Goal: Task Accomplishment & Management: Use online tool/utility

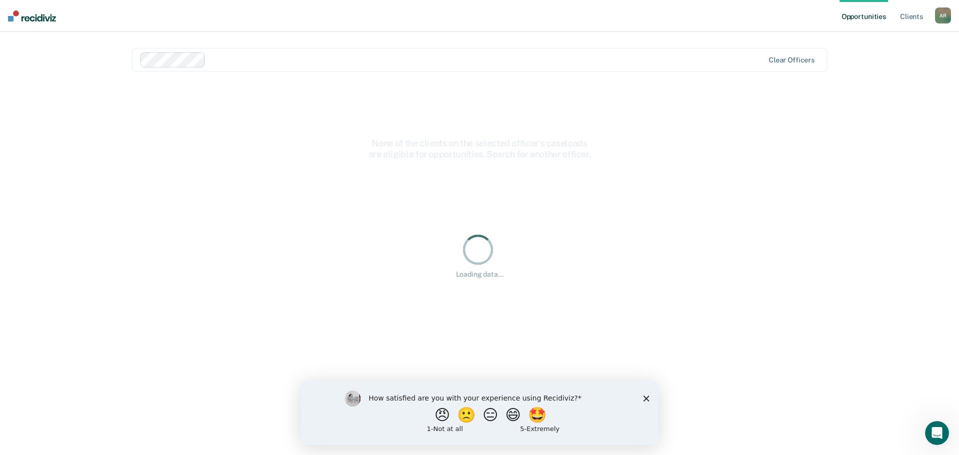
click at [644, 399] on icon "Close survey" at bounding box center [646, 398] width 6 height 6
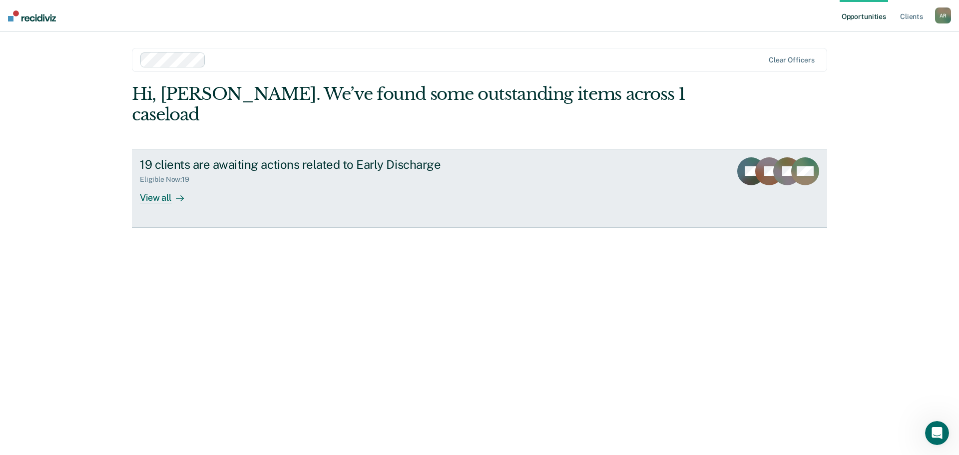
click at [159, 185] on link "19 clients are awaiting actions related to Early Discharge Eligible Now : 19 Vi…" at bounding box center [479, 188] width 695 height 79
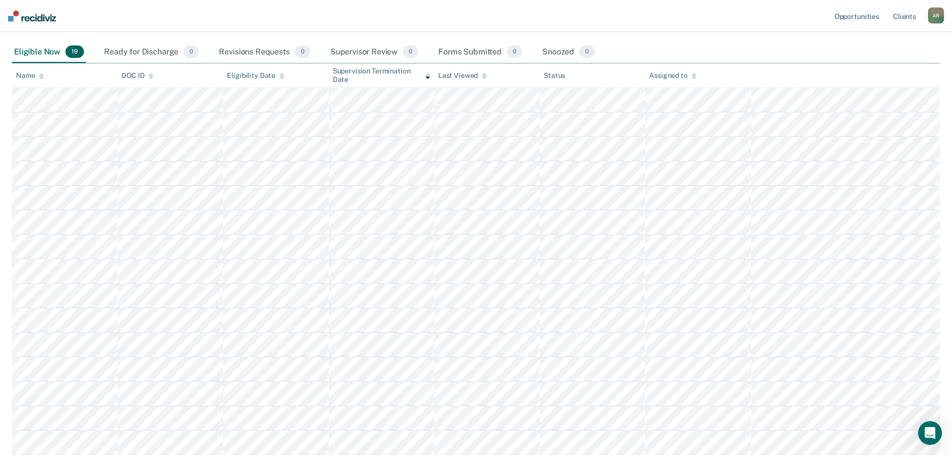
scroll to position [150, 0]
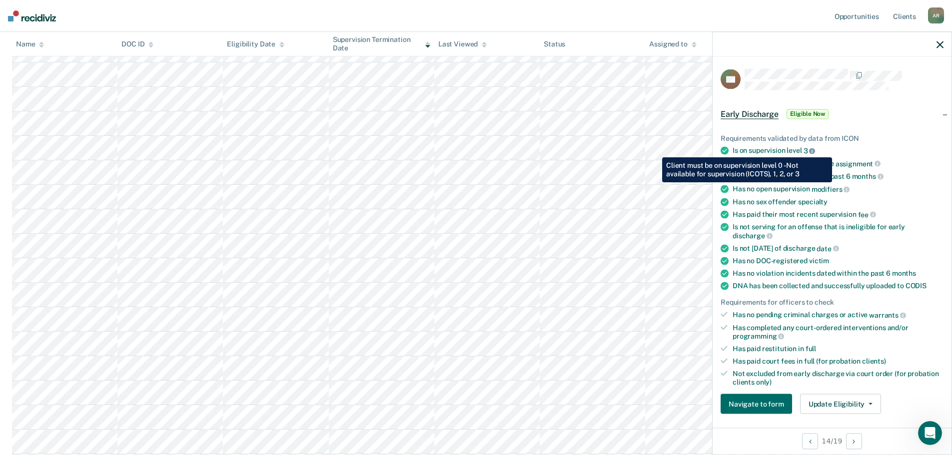
click at [814, 150] on icon at bounding box center [812, 151] width 6 height 6
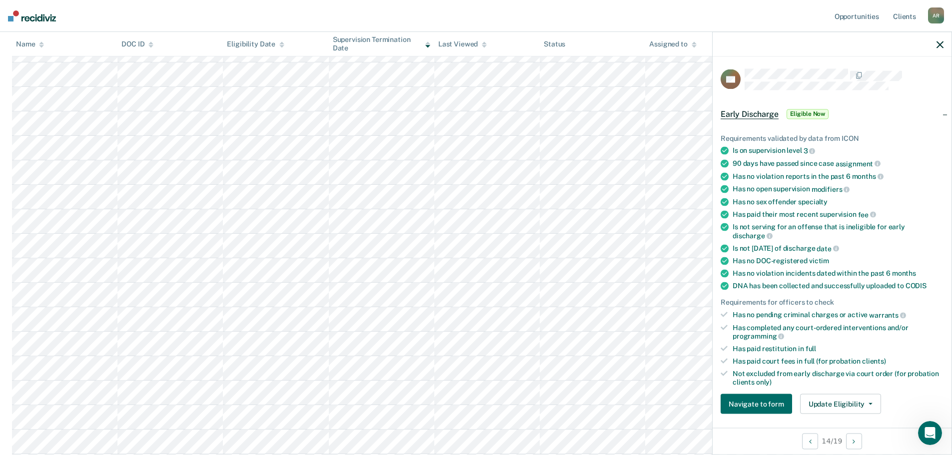
click at [337, 12] on nav "Opportunities Client s [PERSON_NAME] A R Profile How it works Log Out" at bounding box center [476, 16] width 952 height 32
click at [939, 44] on icon "button" at bounding box center [939, 44] width 7 height 7
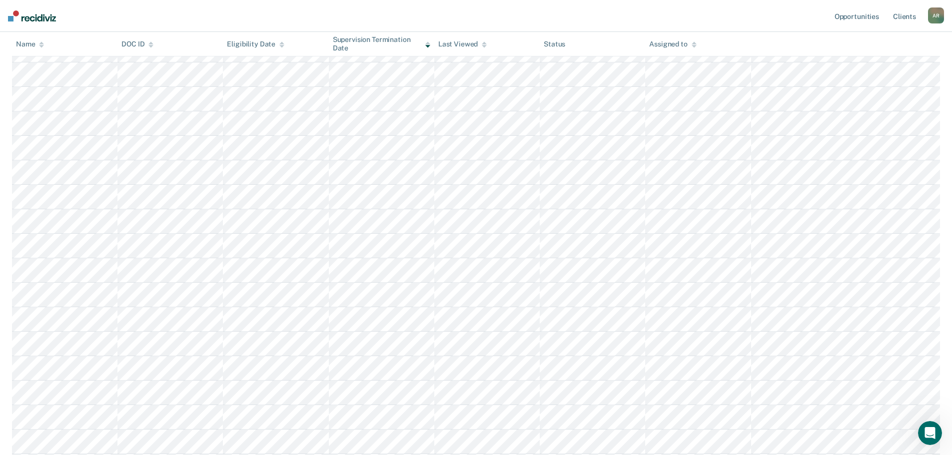
click at [475, 13] on nav "Opportunities Client s [PERSON_NAME] A R Profile How it works Log Out" at bounding box center [476, 16] width 952 height 32
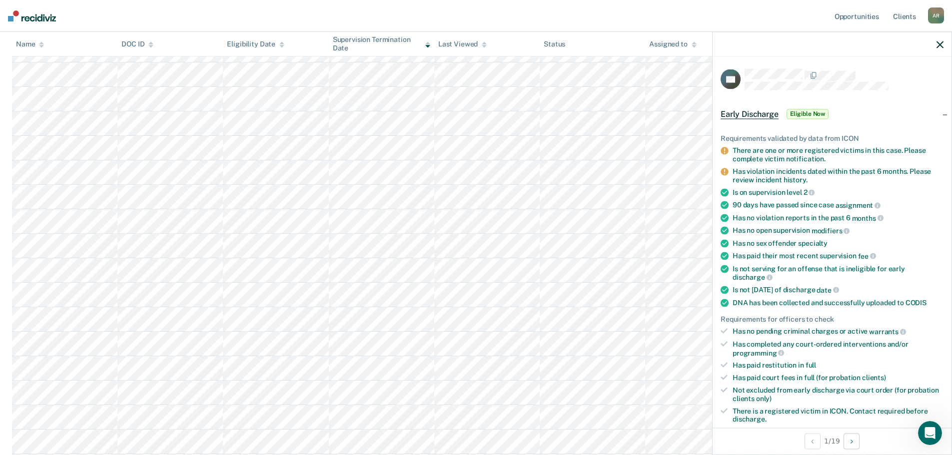
click at [942, 44] on icon "button" at bounding box center [939, 44] width 7 height 7
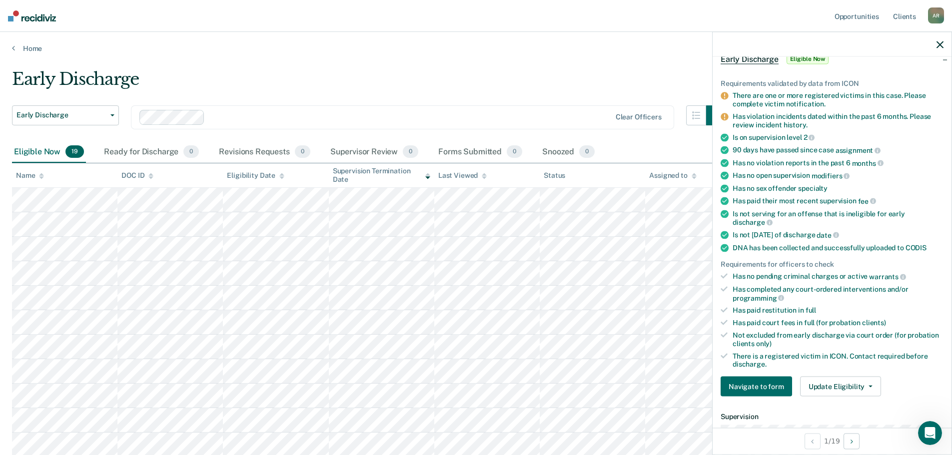
scroll to position [0, 0]
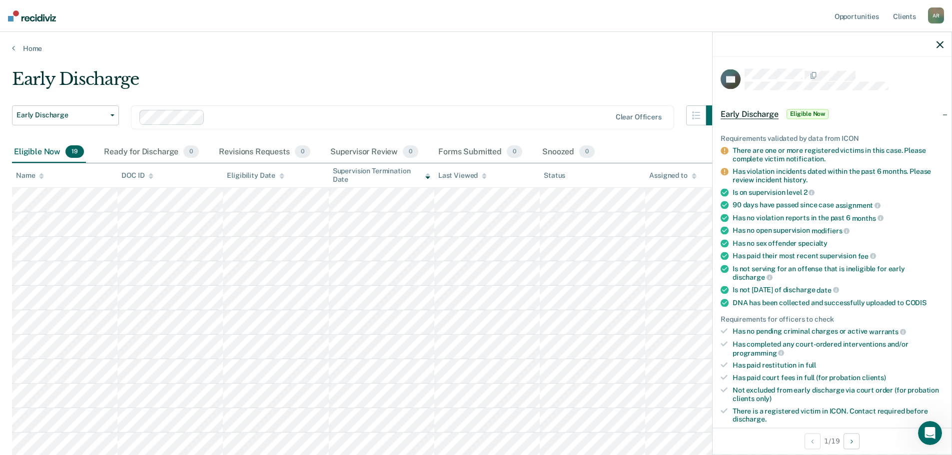
click at [795, 111] on span "Eligible Now" at bounding box center [807, 114] width 42 height 10
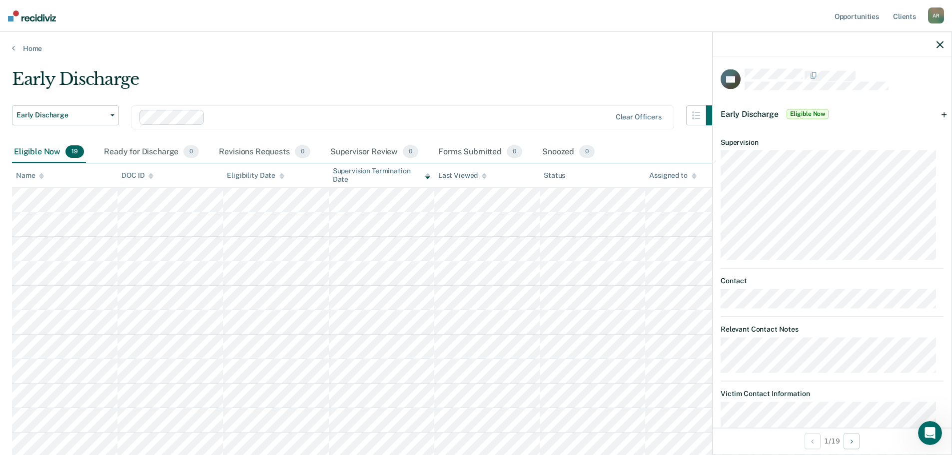
click at [751, 109] on span "Early Discharge" at bounding box center [749, 113] width 58 height 9
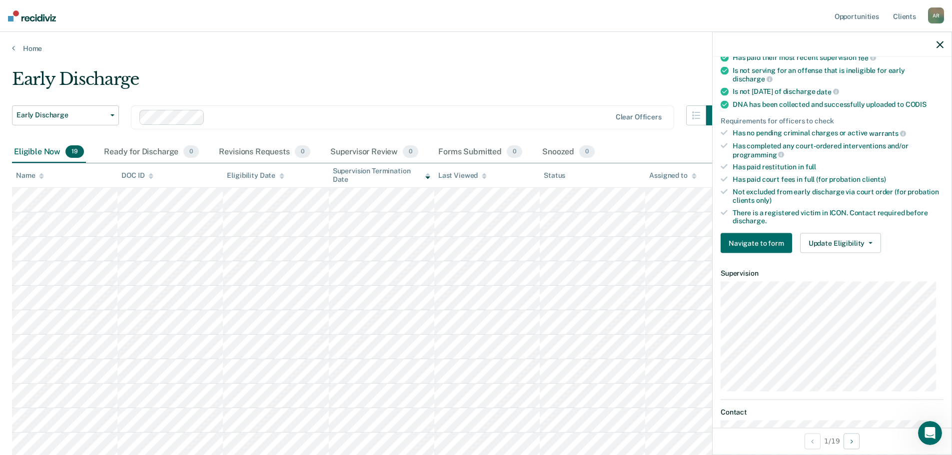
scroll to position [200, 0]
click at [833, 244] on button "Update Eligibility" at bounding box center [840, 242] width 81 height 20
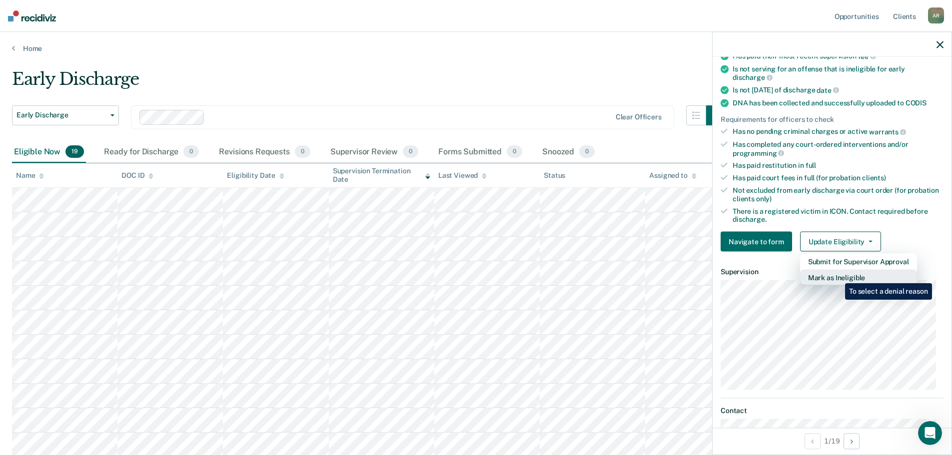
click at [837, 276] on button "Mark as Ineligible" at bounding box center [858, 278] width 117 height 16
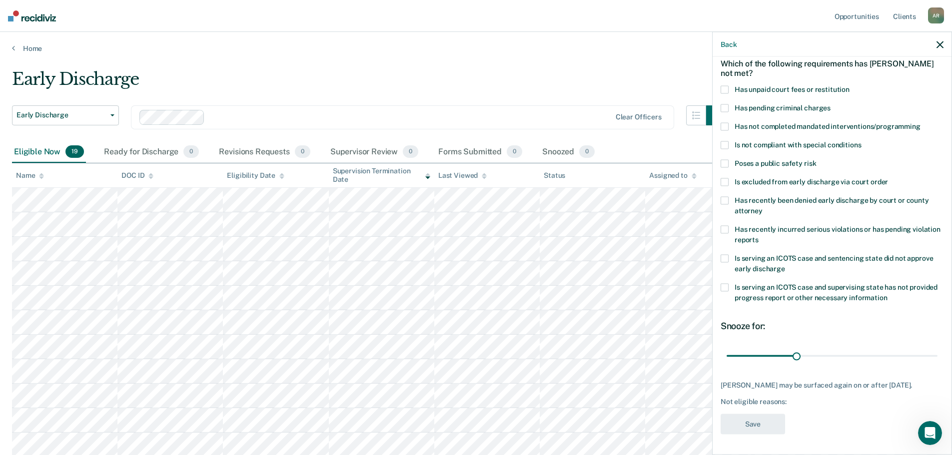
click at [638, 73] on div "Early Discharge" at bounding box center [369, 83] width 714 height 28
click at [941, 45] on icon "button" at bounding box center [939, 44] width 7 height 7
